Goal: Navigation & Orientation: Find specific page/section

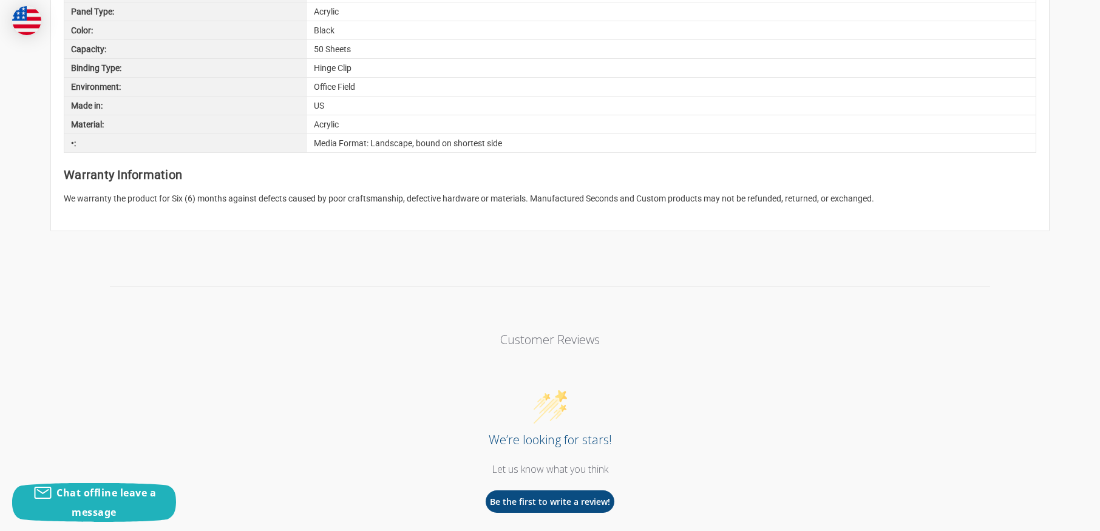
scroll to position [1594, 0]
